Goal: Information Seeking & Learning: Learn about a topic

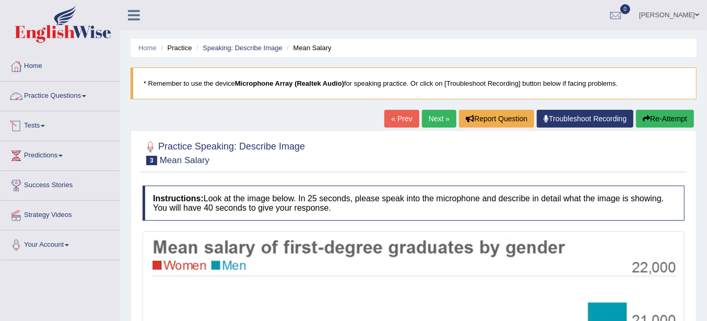
click at [62, 99] on link "Practice Questions" at bounding box center [60, 95] width 119 height 26
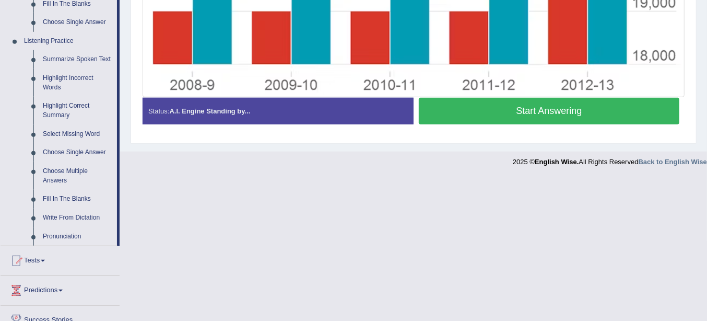
scroll to position [435, 0]
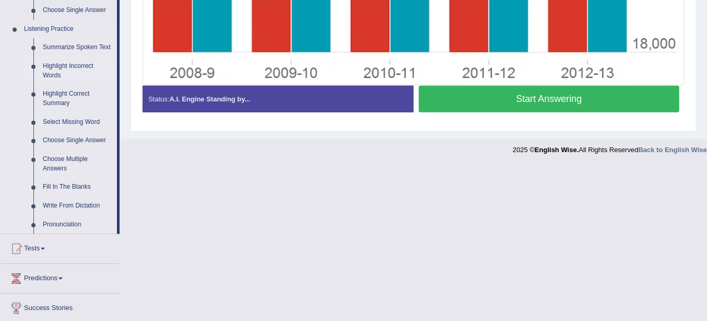
click at [70, 64] on link "Highlight Incorrect Words" at bounding box center [77, 71] width 79 height 28
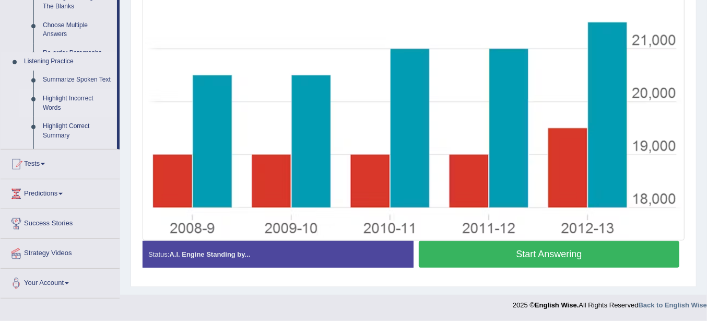
scroll to position [279, 0]
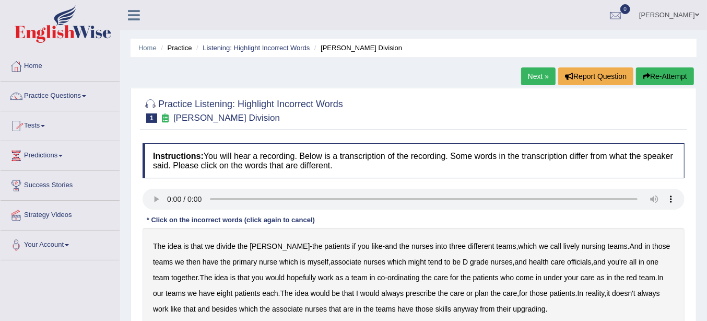
click at [218, 250] on div "The idea is that we divide the ward - the patients if you like - and the nurses…" at bounding box center [414, 277] width 542 height 99
click at [233, 251] on div "The idea is that we divide the ward - the patients if you like - and the nurses…" at bounding box center [414, 277] width 542 height 99
click at [243, 244] on b "the" at bounding box center [243, 246] width 10 height 8
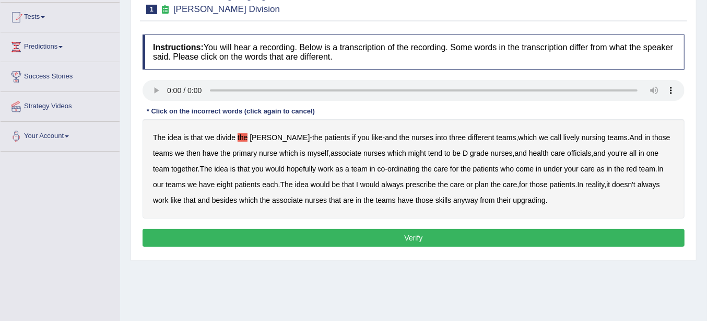
click at [324, 133] on b "patients" at bounding box center [337, 137] width 26 height 8
click at [241, 137] on b "the" at bounding box center [243, 137] width 10 height 8
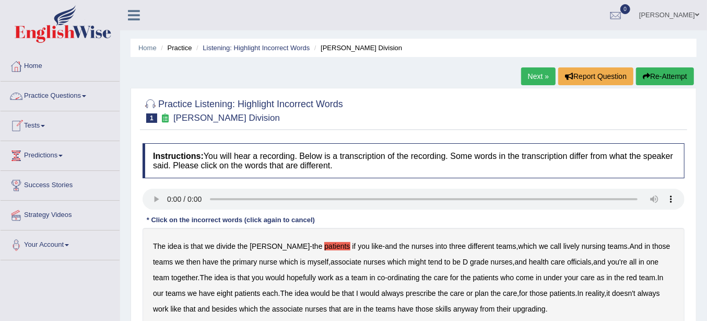
click at [52, 90] on link "Practice Questions" at bounding box center [60, 95] width 119 height 26
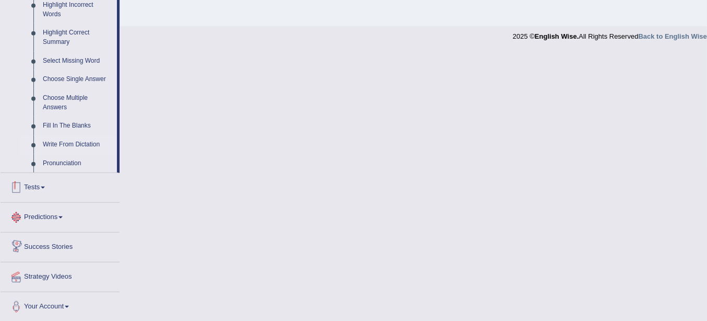
scroll to position [387, 0]
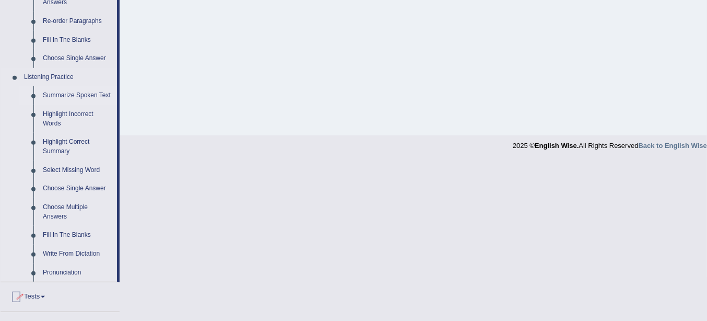
click at [85, 91] on link "Summarize Spoken Text" at bounding box center [77, 95] width 79 height 19
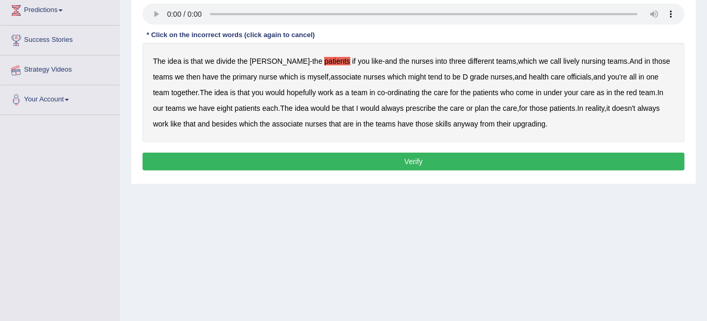
scroll to position [227, 0]
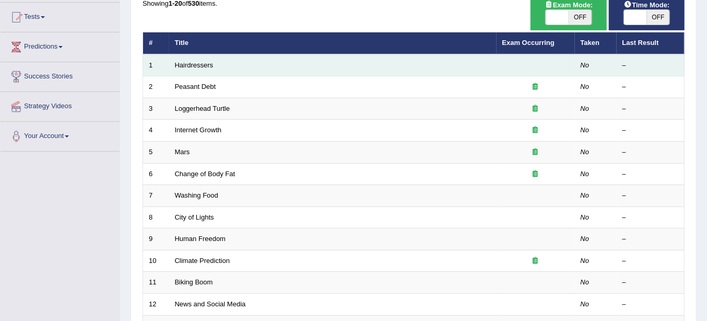
click at [193, 71] on td "Hairdressers" at bounding box center [333, 65] width 328 height 22
click at [191, 65] on link "Hairdressers" at bounding box center [194, 65] width 39 height 8
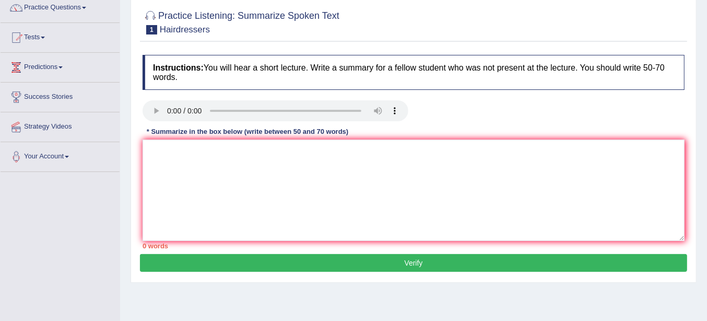
scroll to position [109, 0]
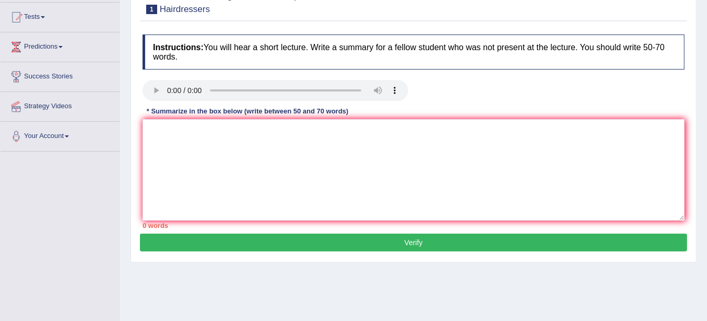
click at [316, 243] on button "Verify" at bounding box center [414, 243] width 548 height 18
click at [370, 147] on textarea at bounding box center [414, 169] width 542 height 101
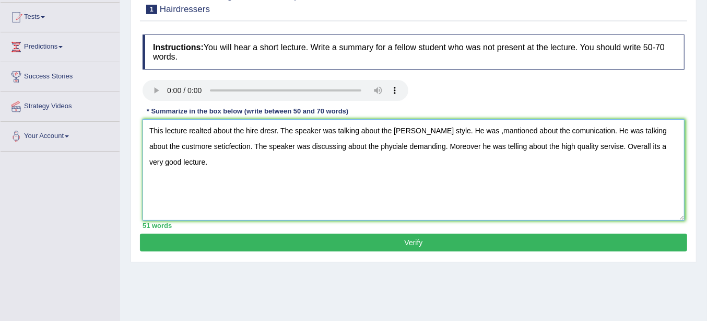
type textarea "This lecture realted about the hire dresr. The speaker was talking about the ha…"
click at [369, 240] on button "Verify" at bounding box center [414, 243] width 548 height 18
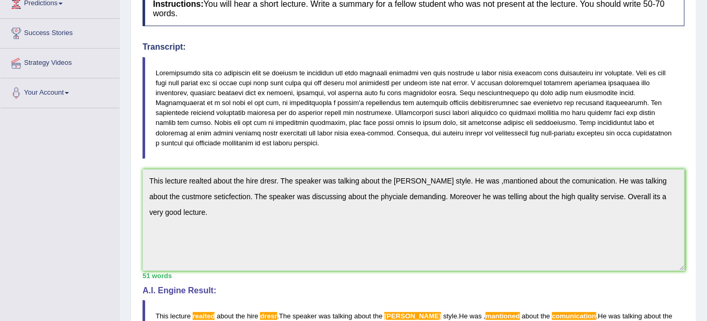
scroll to position [43, 0]
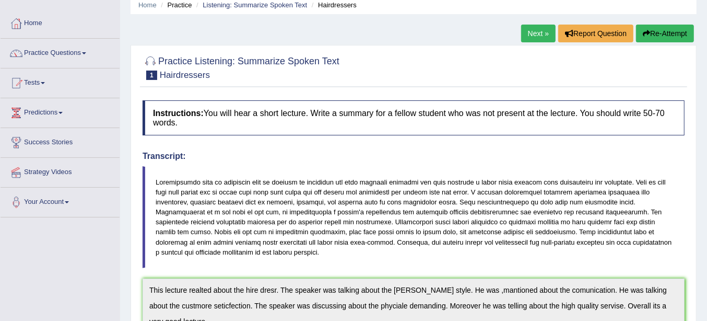
click at [660, 34] on button "Re-Attempt" at bounding box center [665, 34] width 58 height 18
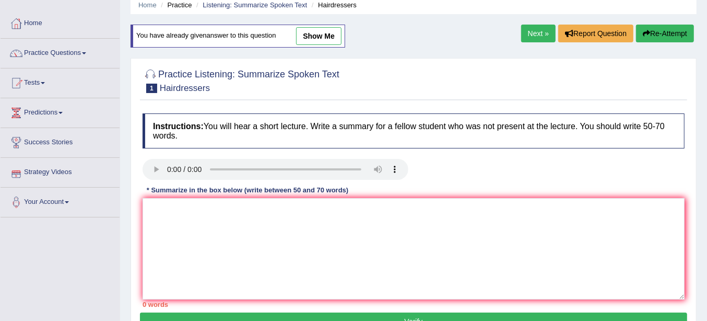
click at [163, 196] on div "Instructions: You will hear a short lecture. Write a summary for a fellow stude…" at bounding box center [414, 210] width 548 height 204
click at [163, 222] on textarea at bounding box center [414, 248] width 542 height 101
type textarea "I"
click at [270, 222] on textarea "The speker firstly talking about the" at bounding box center [414, 248] width 542 height 101
type textarea "T"
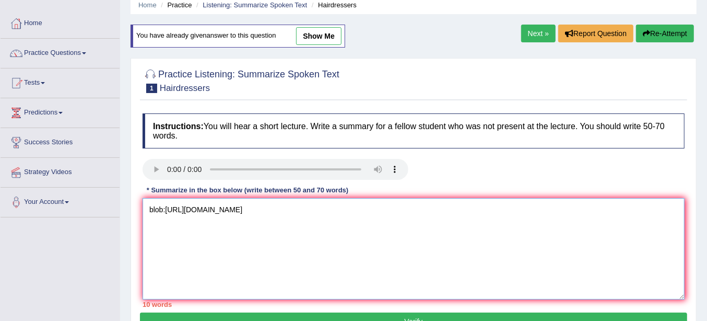
click at [183, 235] on textarea "blob:https://web.whatsapp.com/5b869ebd-8cfd-4ce0-bc52-7fd5e1a0704a" at bounding box center [414, 248] width 542 height 101
click at [397, 213] on textarea "blob:https://web.whatsapp.com/5b869ebd-8cfd-4ce0-bc52-7fd5e1a0704a" at bounding box center [414, 248] width 542 height 101
type textarea "b"
click at [172, 220] on textarea at bounding box center [414, 248] width 542 height 101
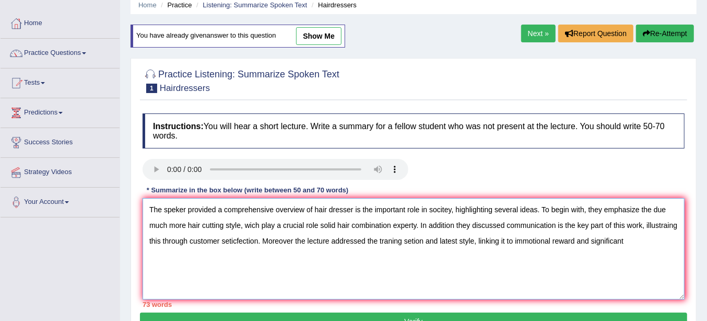
drag, startPoint x: 630, startPoint y: 242, endPoint x: 665, endPoint y: 270, distance: 44.3
click at [671, 272] on textarea "The speker provided a comprehensive overview of hair dresser is the important r…" at bounding box center [414, 248] width 542 height 101
click at [637, 236] on textarea "The speker provided a comprehensive overview of hair dresser is the important r…" at bounding box center [414, 248] width 542 height 101
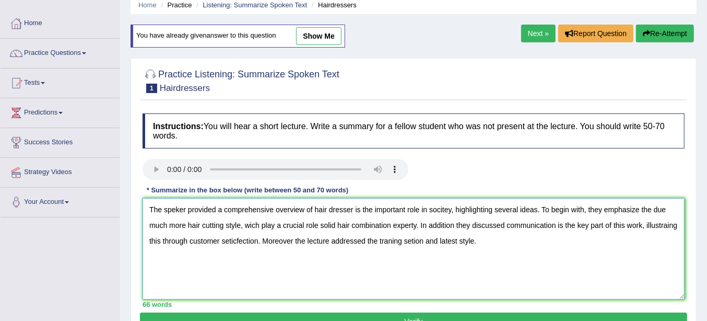
click at [292, 238] on textarea "The speker provided a comprehensive overview of hair dresser is the important r…" at bounding box center [414, 248] width 542 height 101
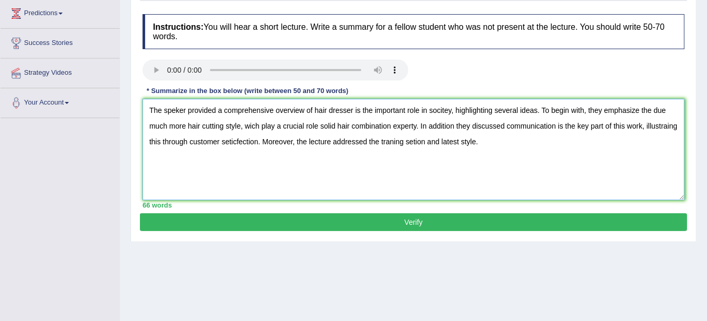
scroll to position [152, 0]
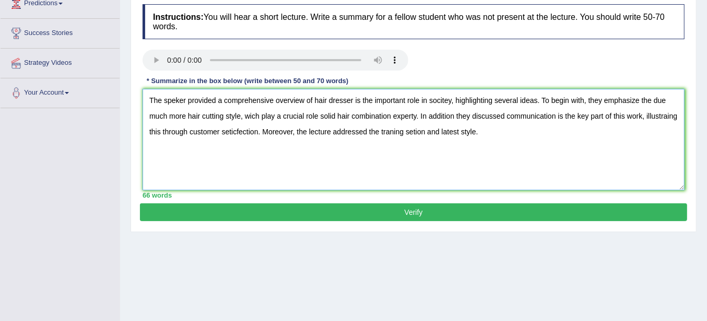
type textarea "The speker provided a comprehensive overview of hair dresser is the important r…"
click at [404, 213] on button "Verify" at bounding box center [414, 212] width 548 height 18
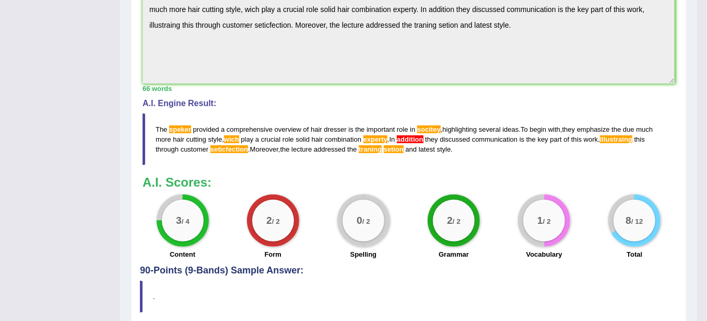
scroll to position [369, 0]
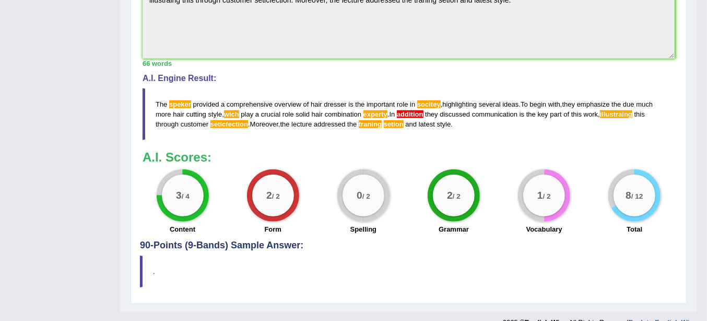
click at [330, 155] on h3 "A.I. Scores:" at bounding box center [409, 157] width 532 height 14
click at [453, 129] on blockquote "The speker provided a comprehensive overview of hair dresser is the important r…" at bounding box center [409, 114] width 532 height 52
click at [328, 170] on div "0 / 2 Spelling" at bounding box center [363, 202] width 90 height 67
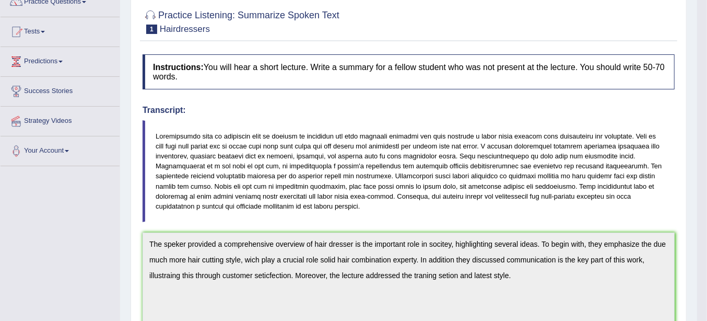
scroll to position [59, 0]
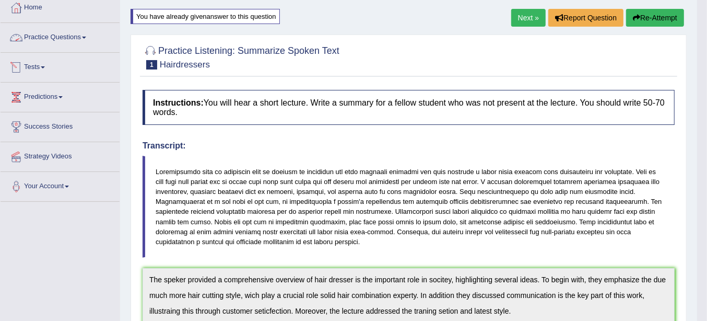
click at [65, 31] on link "Practice Questions" at bounding box center [60, 36] width 119 height 26
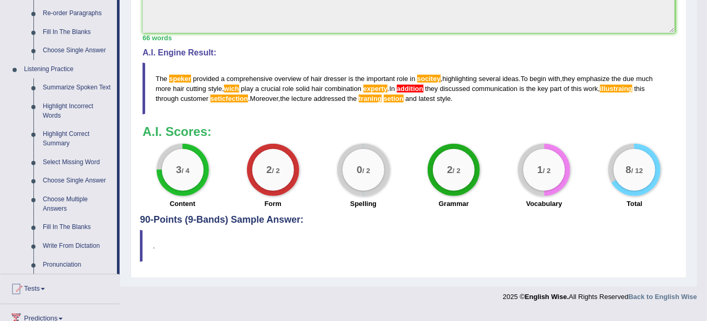
scroll to position [385, 0]
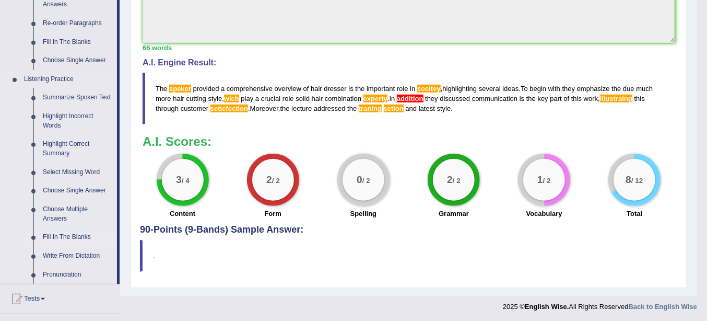
click at [57, 233] on link "Fill In The Blanks" at bounding box center [77, 237] width 79 height 19
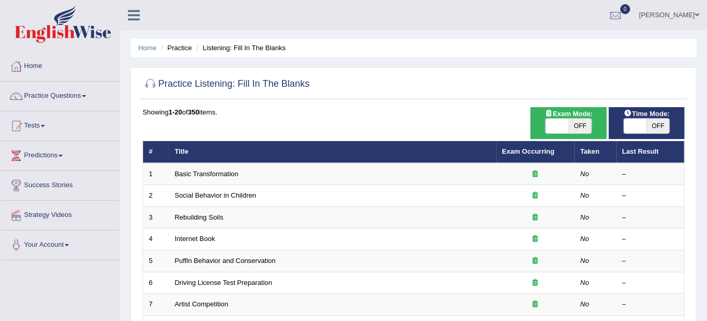
click at [185, 195] on link "Social Behavior in Children" at bounding box center [216, 195] width 82 height 8
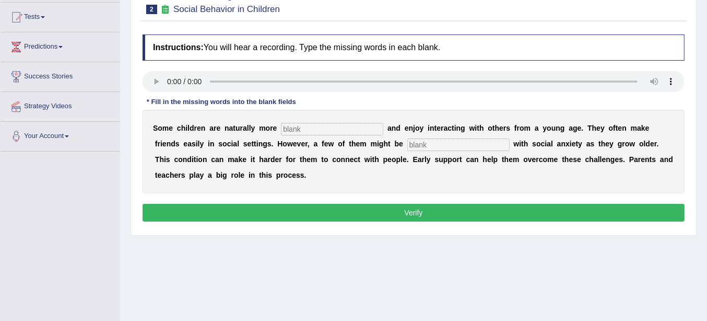
click at [355, 128] on input "text" at bounding box center [332, 129] width 102 height 13
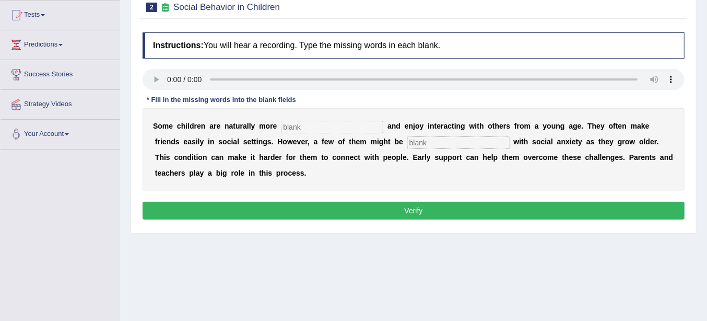
scroll to position [119, 0]
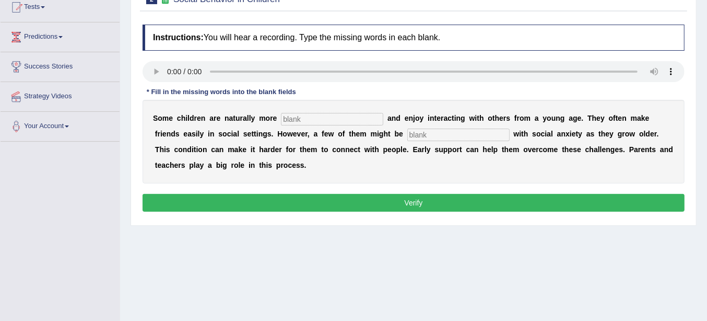
click at [364, 123] on input "text" at bounding box center [332, 119] width 102 height 13
click at [366, 118] on input "text" at bounding box center [332, 119] width 102 height 13
click at [333, 118] on input "text" at bounding box center [332, 119] width 102 height 13
click at [314, 121] on input "text" at bounding box center [332, 119] width 102 height 13
type input "socialy"
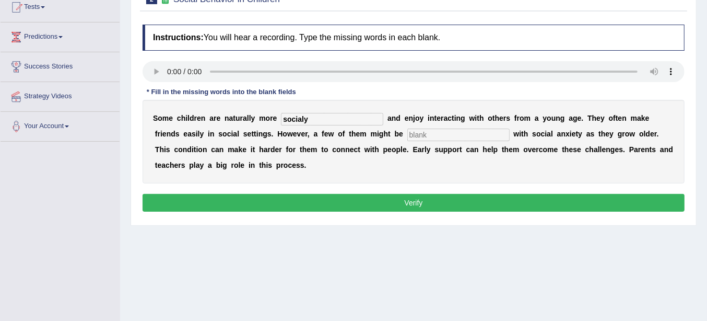
click at [460, 139] on input "text" at bounding box center [459, 135] width 102 height 13
type input "diagnouse"
click at [414, 196] on button "Verify" at bounding box center [414, 203] width 542 height 18
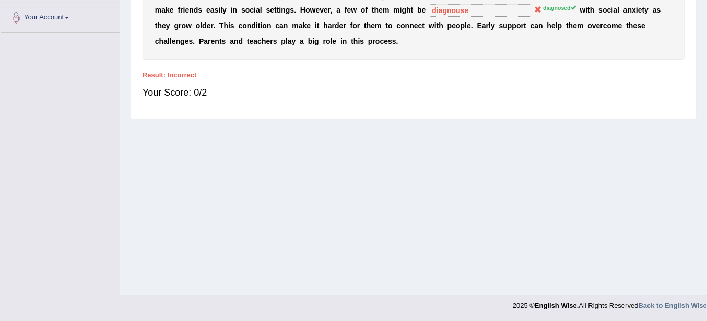
scroll to position [10, 0]
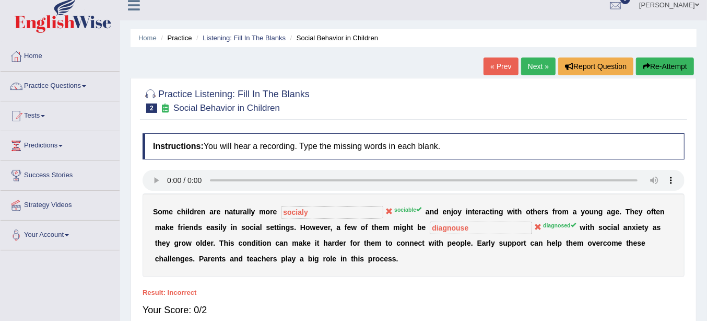
click at [537, 68] on link "Next »" at bounding box center [538, 66] width 34 height 18
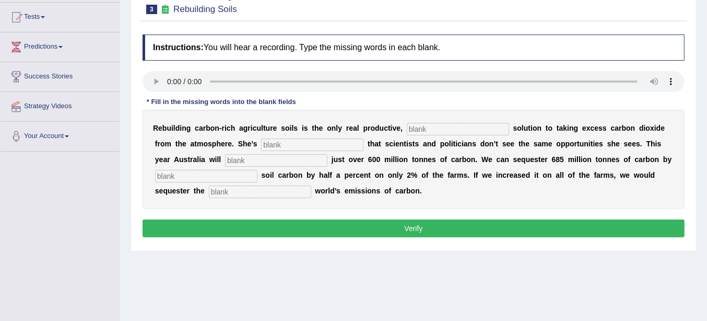
click at [435, 136] on div "R e b u i l d i n g c a r b o n - r i c h a g r i c u l t u r e s o i l s i s t…" at bounding box center [414, 159] width 542 height 99
click at [437, 135] on div "R e b u i l d i n g c a r b o n - r i c h a g r i c u l t u r e s o i l s i s t…" at bounding box center [414, 159] width 542 height 99
click at [437, 133] on input "text" at bounding box center [458, 129] width 102 height 13
click at [415, 131] on input "text" at bounding box center [458, 129] width 102 height 13
click at [422, 129] on input "text" at bounding box center [458, 129] width 102 height 13
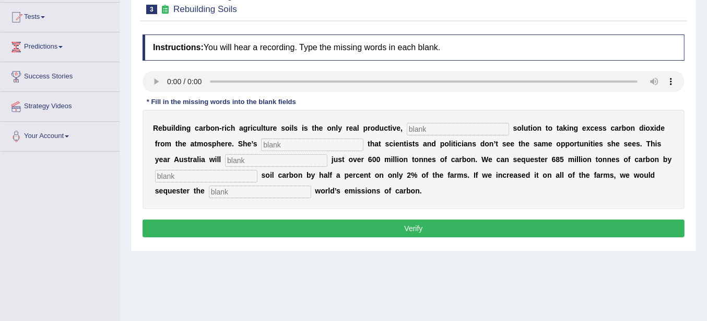
click at [440, 133] on input "text" at bounding box center [458, 129] width 102 height 13
type input "permenant"
click at [314, 143] on input "text" at bounding box center [312, 144] width 102 height 13
type input "firstrated"
click at [234, 177] on input "text" at bounding box center [206, 176] width 102 height 13
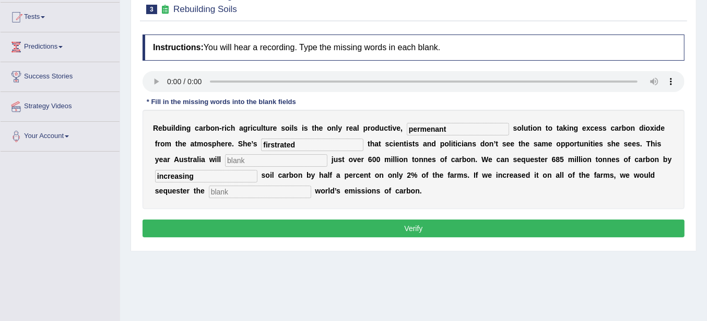
type input "increasing"
click at [307, 235] on button "Verify" at bounding box center [414, 228] width 542 height 18
click at [314, 223] on button "Verify" at bounding box center [414, 228] width 542 height 18
click at [259, 231] on button "Verify" at bounding box center [414, 228] width 542 height 18
click at [281, 222] on button "Verify" at bounding box center [414, 228] width 542 height 18
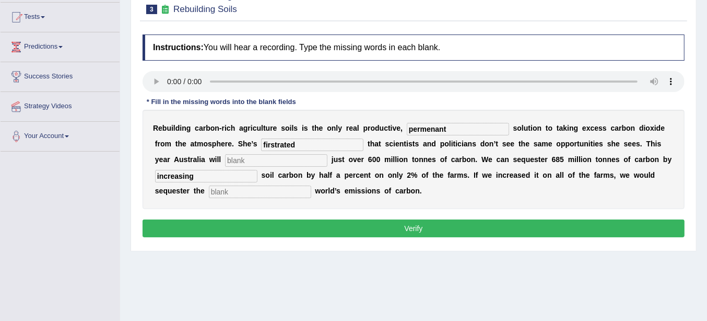
click at [274, 102] on div "* Fill in the missing words into the blank fields" at bounding box center [222, 102] width 158 height 10
click at [311, 219] on button "Verify" at bounding box center [414, 228] width 542 height 18
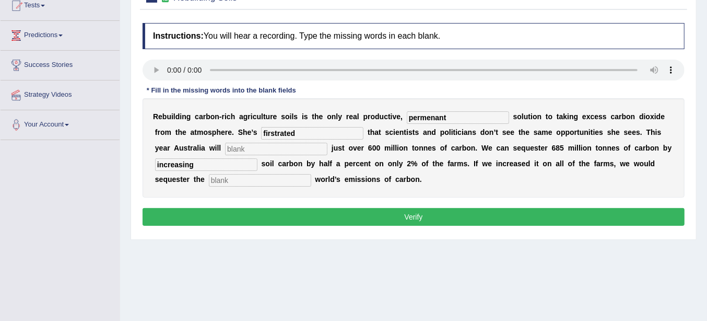
scroll to position [109, 0]
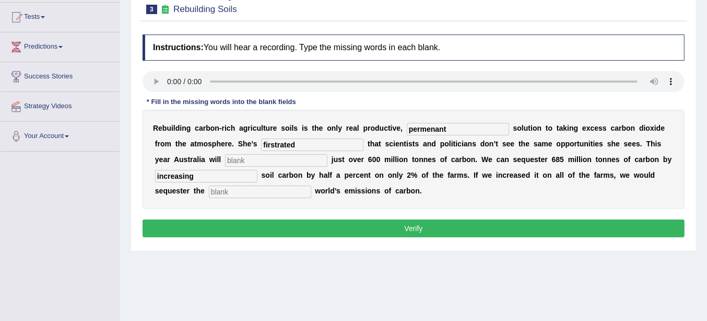
click at [247, 227] on button "Verify" at bounding box center [414, 228] width 542 height 18
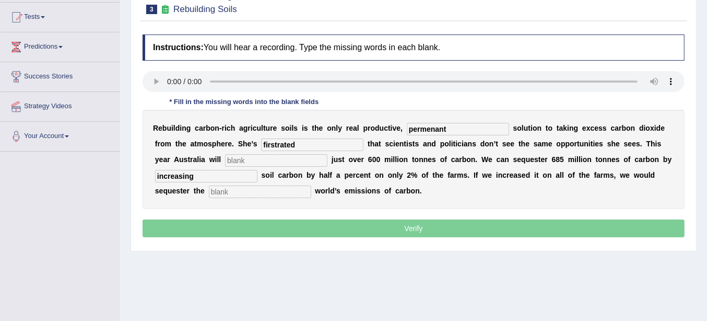
click at [247, 227] on p "Verify" at bounding box center [414, 228] width 542 height 18
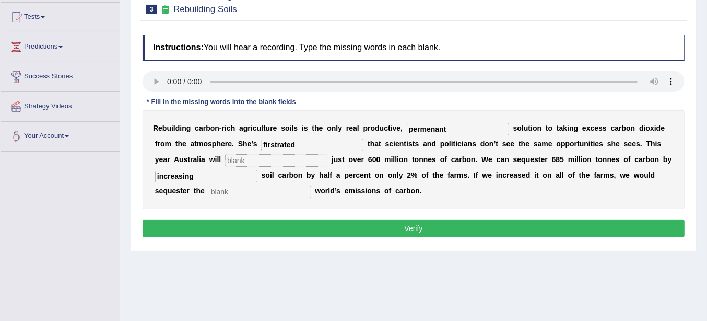
click at [246, 227] on button "Verify" at bounding box center [414, 228] width 542 height 18
click at [307, 148] on input "firstrated" at bounding box center [312, 144] width 102 height 13
type input "frustrated"
click at [470, 132] on input "permenant" at bounding box center [458, 129] width 102 height 13
click at [455, 131] on input "permenant" at bounding box center [458, 129] width 102 height 13
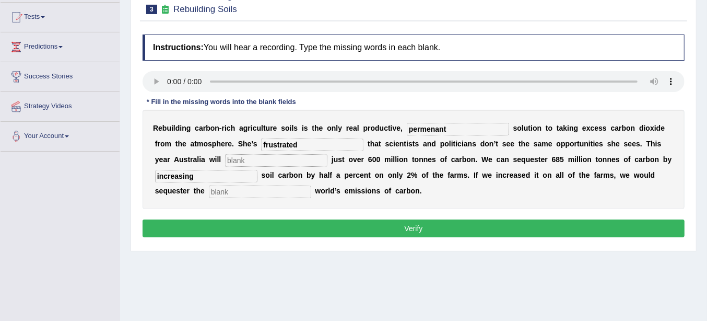
click at [257, 199] on div "R e b u i l d i n g c a r b o n - r i c h a g r i c u l t u r e s o i l s i s t…" at bounding box center [414, 159] width 542 height 99
click at [265, 195] on input "text" at bounding box center [260, 191] width 102 height 13
type input "whole"
click at [282, 161] on input "text" at bounding box center [276, 160] width 102 height 13
click at [264, 162] on input "text" at bounding box center [276, 160] width 102 height 13
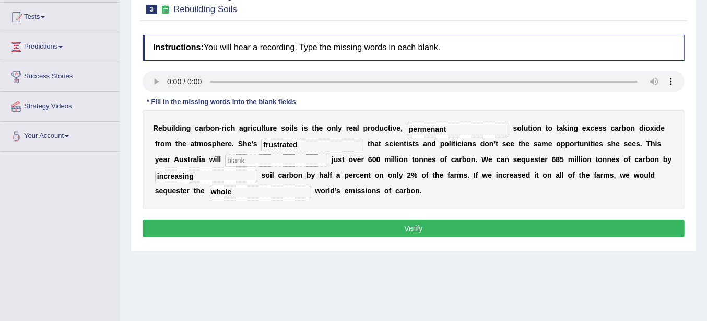
click at [237, 225] on button "Verify" at bounding box center [414, 228] width 542 height 18
click at [266, 164] on input "text" at bounding box center [276, 160] width 102 height 13
click at [288, 162] on input "text" at bounding box center [276, 160] width 102 height 13
type input "minchst"
click at [354, 222] on button "Verify" at bounding box center [414, 228] width 542 height 18
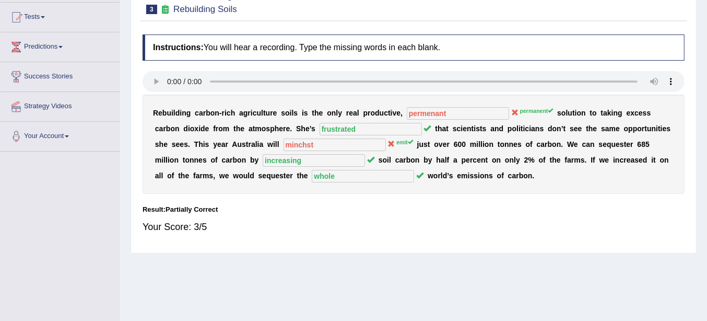
click at [282, 237] on div "Your Score: 3/5" at bounding box center [414, 226] width 542 height 25
click at [334, 229] on div "Your Score: 3/5" at bounding box center [414, 226] width 542 height 25
